Goal: Task Accomplishment & Management: Manage account settings

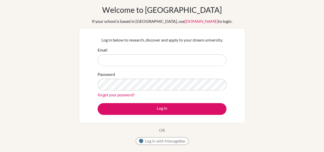
scroll to position [16, 0]
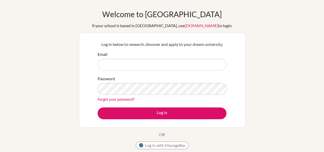
click at [123, 101] on link "Forgot your password?" at bounding box center [115, 98] width 37 height 5
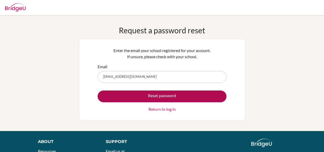
type input "ojhasamrat49@gmail.com"
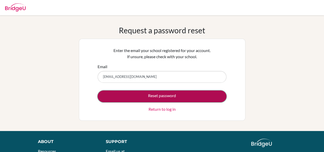
click at [164, 93] on button "Reset password" at bounding box center [161, 96] width 129 height 12
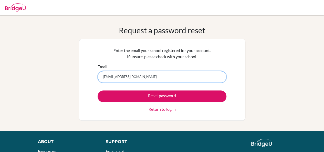
click at [154, 78] on input "ojhasamrat49@gmail.com" at bounding box center [161, 77] width 129 height 12
type input "[EMAIL_ADDRESS][DOMAIN_NAME]"
click at [97, 90] on button "Reset password" at bounding box center [161, 96] width 129 height 12
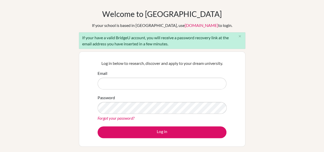
scroll to position [18, 0]
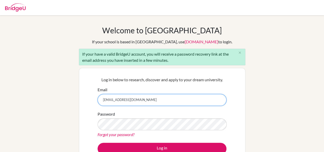
type input "[EMAIL_ADDRESS][DOMAIN_NAME]"
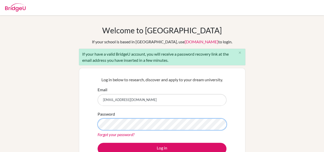
click at [97, 143] on button "Log in" at bounding box center [161, 149] width 129 height 12
